Goal: Navigation & Orientation: Understand site structure

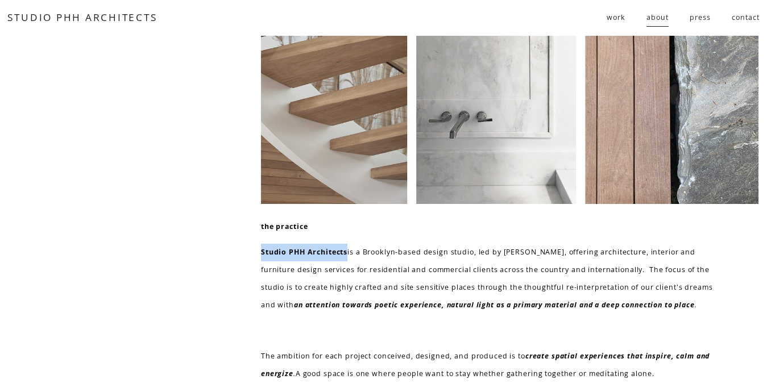
click at [608, 16] on span "work" at bounding box center [616, 18] width 18 height 18
click at [0, 0] on span "residential" at bounding box center [0, 0] width 0 height 0
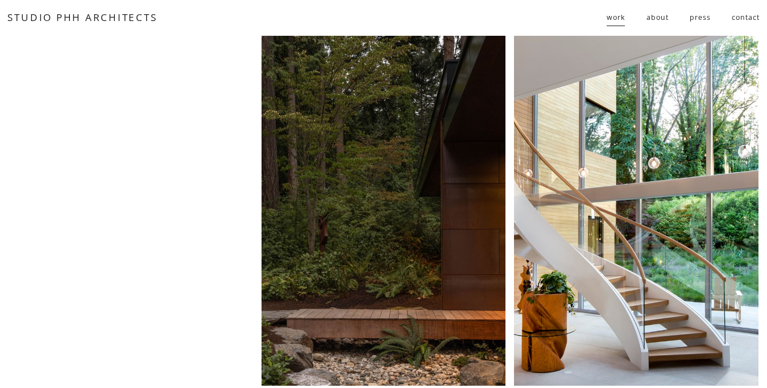
click at [0, 0] on span "public" at bounding box center [0, 0] width 0 height 0
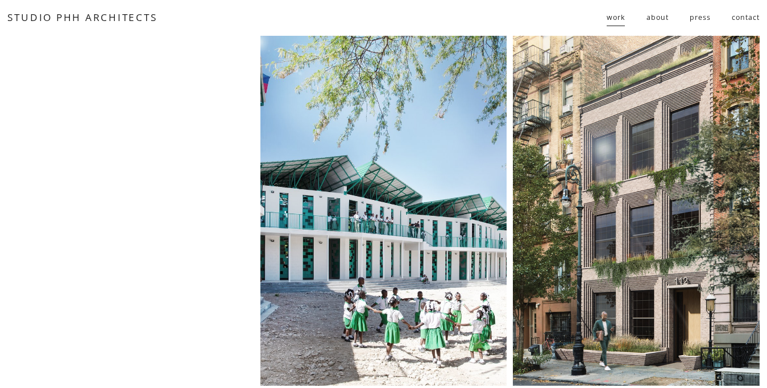
click at [0, 0] on span "follies" at bounding box center [0, 0] width 0 height 0
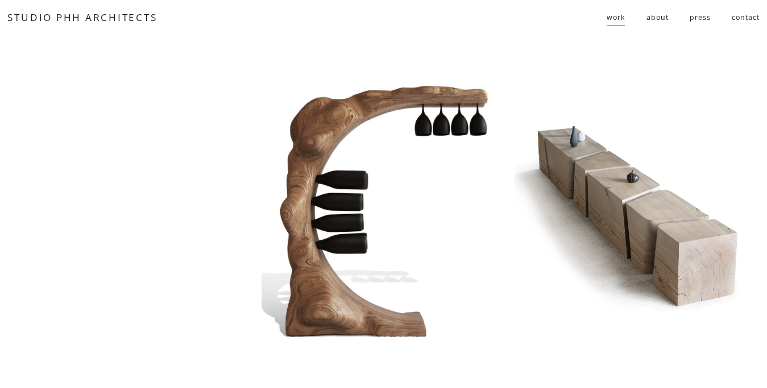
click at [656, 20] on link "about" at bounding box center [657, 18] width 22 height 19
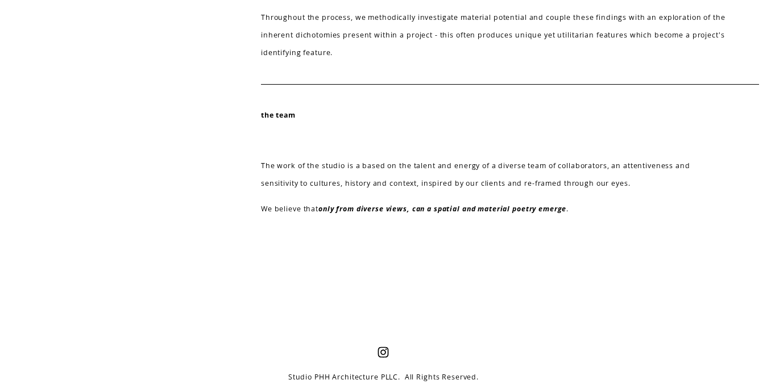
scroll to position [536, 0]
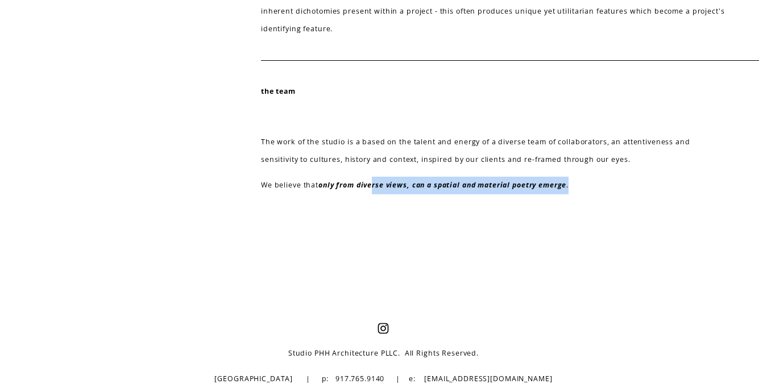
drag, startPoint x: 374, startPoint y: 194, endPoint x: 316, endPoint y: 217, distance: 61.8
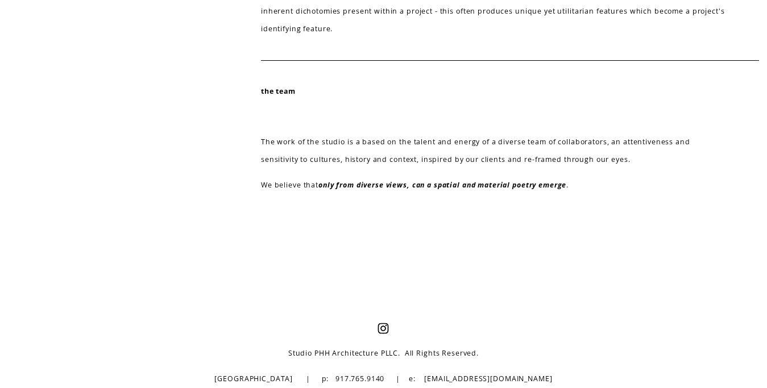
click at [283, 92] on strong "the team" at bounding box center [278, 91] width 35 height 10
click at [351, 133] on div "the team The work of the studio is a based on the talent and energy of a divers…" at bounding box center [494, 139] width 466 height 112
click at [400, 185] on em "only from diverse views, can a spatial and material poetry emerge" at bounding box center [442, 185] width 248 height 10
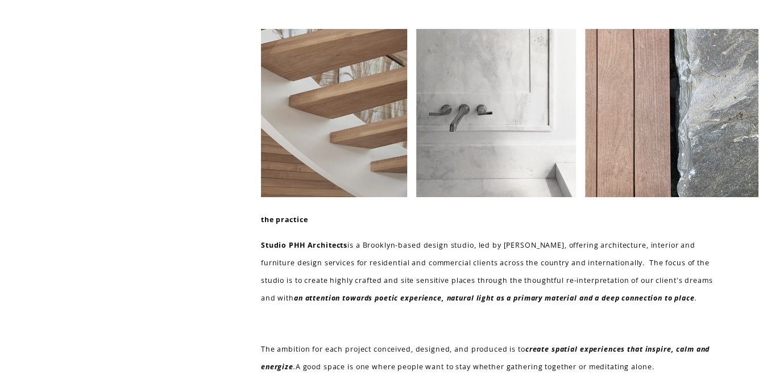
scroll to position [0, 0]
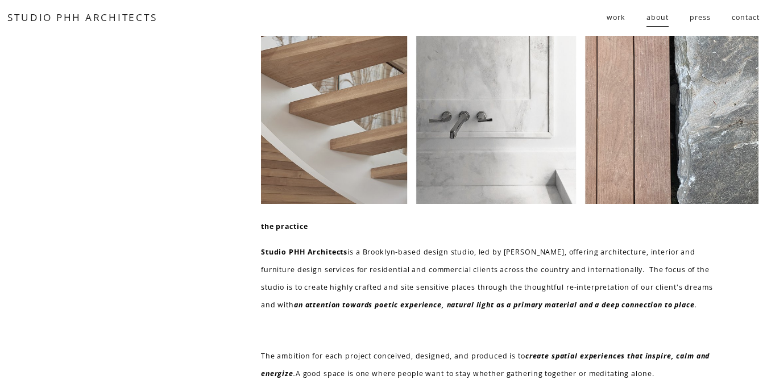
click at [704, 16] on link "press" at bounding box center [700, 18] width 20 height 19
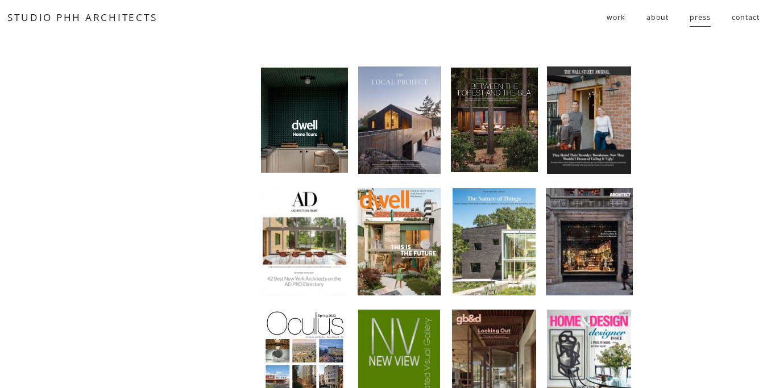
click at [739, 17] on link "contact" at bounding box center [745, 18] width 27 height 19
